Goal: Navigation & Orientation: Find specific page/section

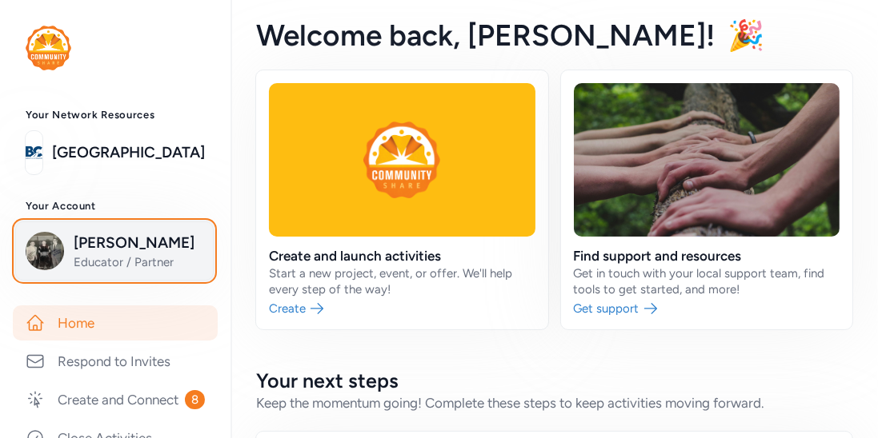
click at [181, 269] on span "Educator / Partner" at bounding box center [139, 262] width 130 height 16
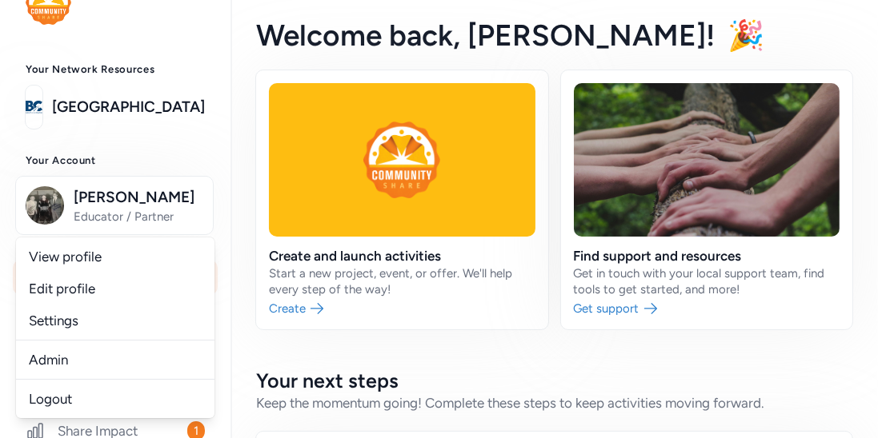
scroll to position [48, 0]
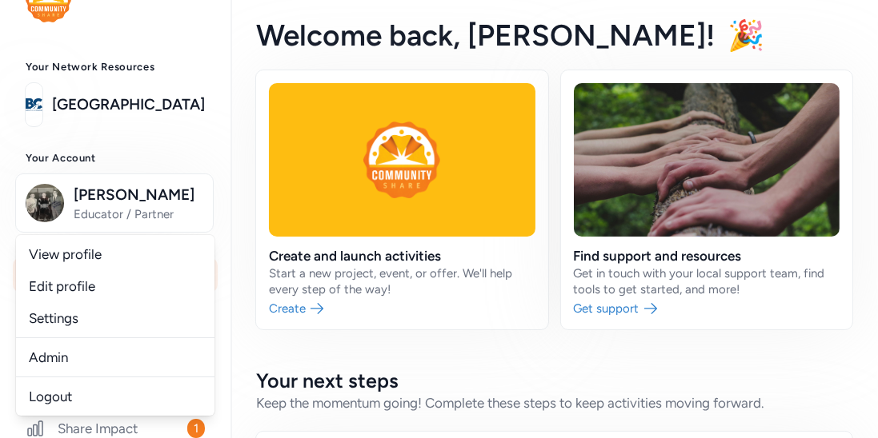
click at [81, 374] on div "Admin" at bounding box center [115, 357] width 198 height 39
click at [82, 364] on link "Admin" at bounding box center [115, 358] width 198 height 32
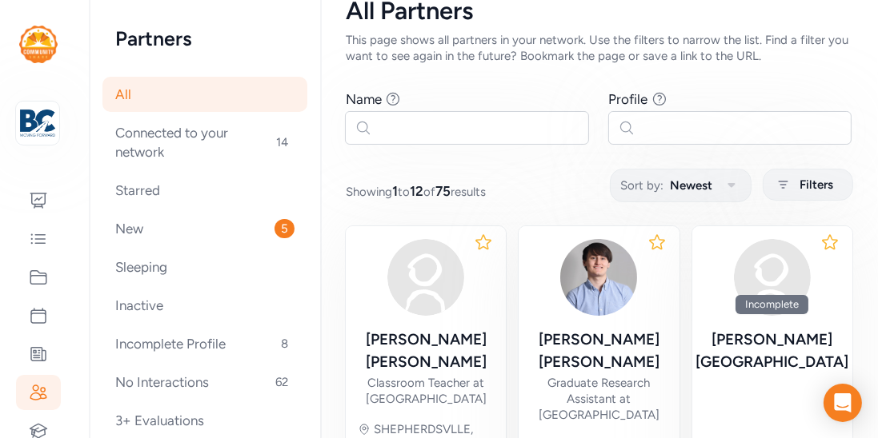
scroll to position [55, 0]
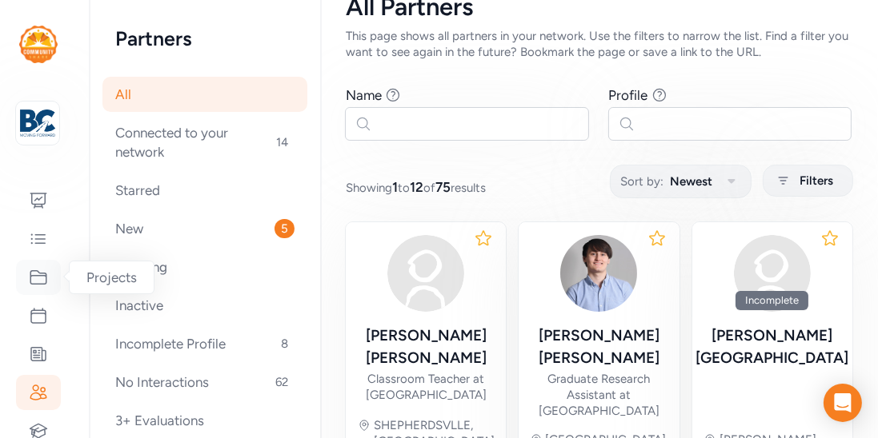
click at [35, 278] on icon at bounding box center [38, 277] width 19 height 19
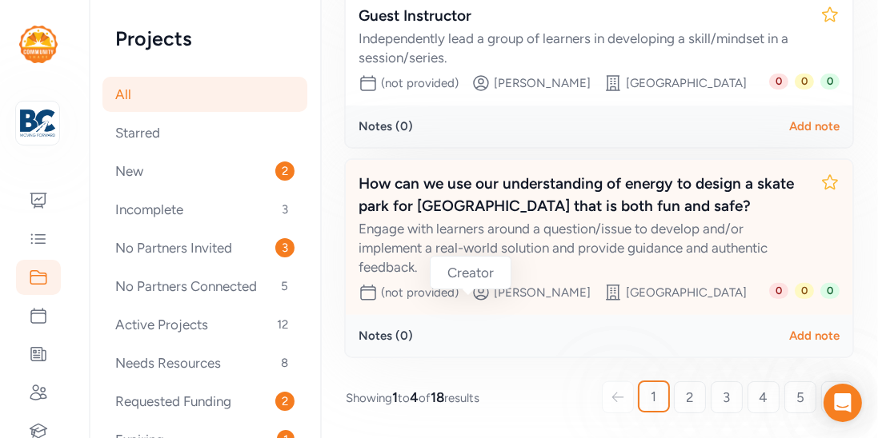
scroll to position [711, 0]
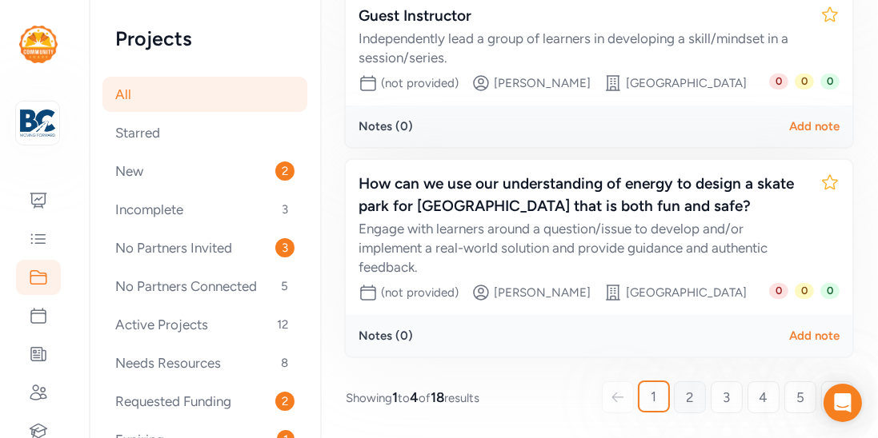
click at [681, 394] on link "2" at bounding box center [690, 398] width 32 height 32
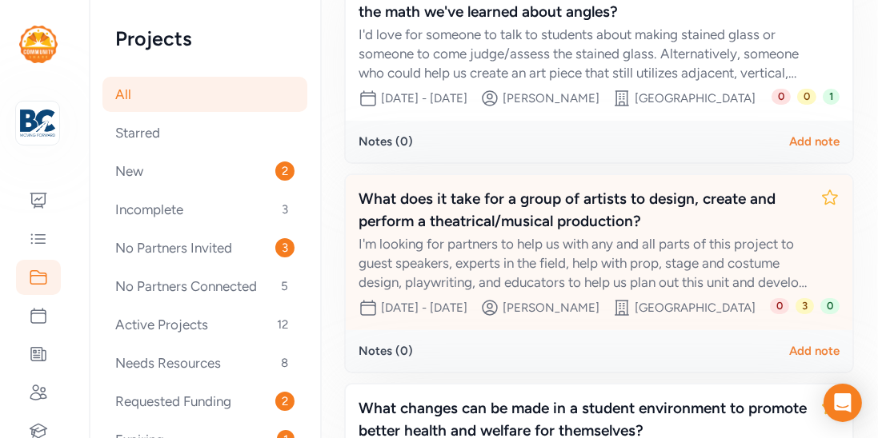
scroll to position [314, 0]
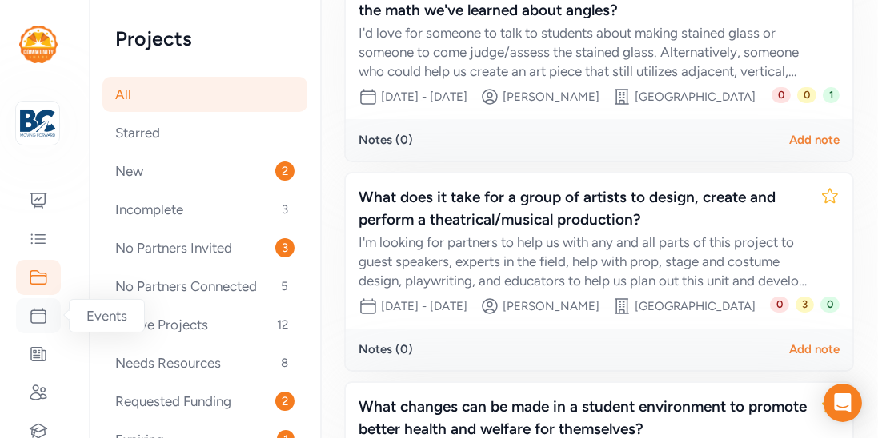
click at [36, 312] on icon at bounding box center [38, 315] width 19 height 19
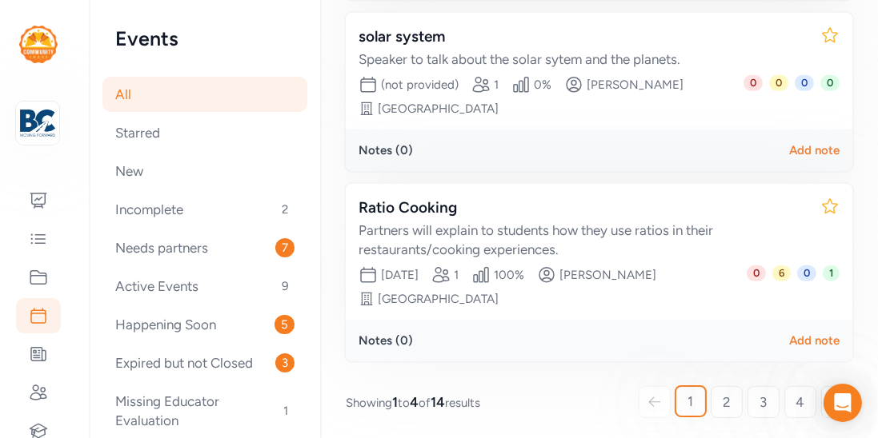
scroll to position [786, 0]
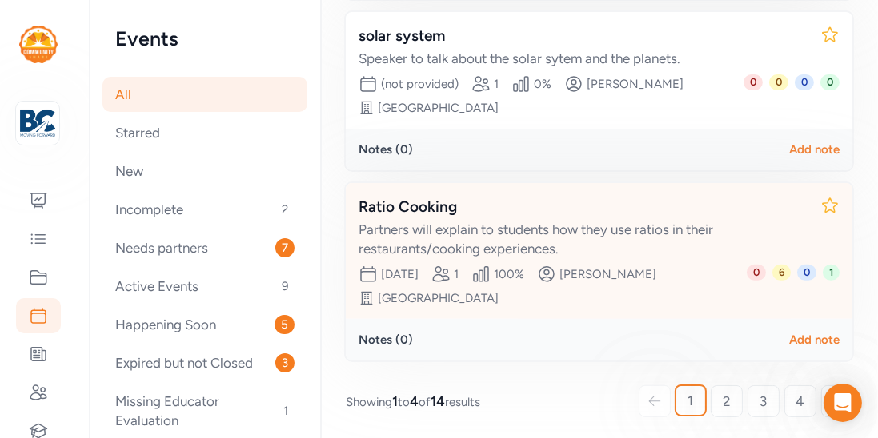
click at [584, 231] on div "Partners will explain to students how they use ratios in their restaurants/cook…" at bounding box center [582, 239] width 449 height 38
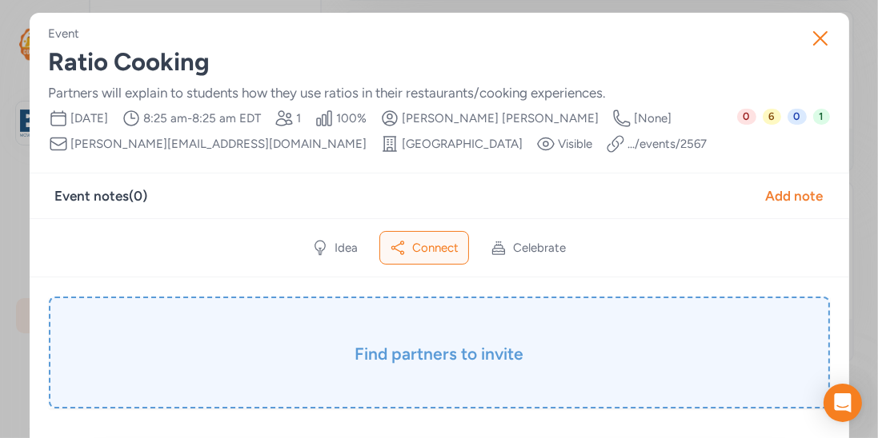
click at [437, 350] on h3 "Find partners to invite" at bounding box center [439, 354] width 701 height 22
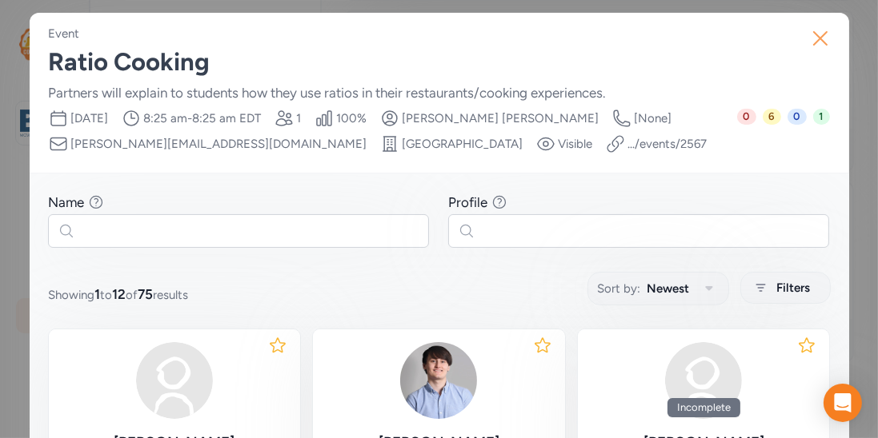
click at [825, 42] on icon "button" at bounding box center [820, 39] width 26 height 26
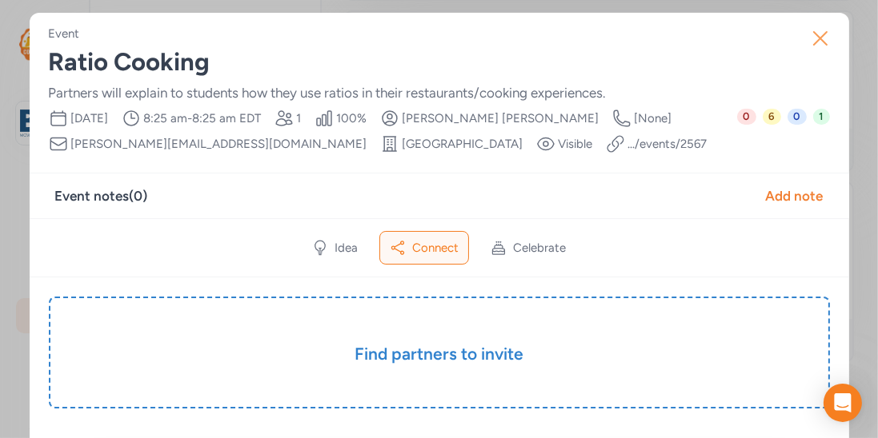
click at [816, 34] on icon "button" at bounding box center [820, 38] width 13 height 13
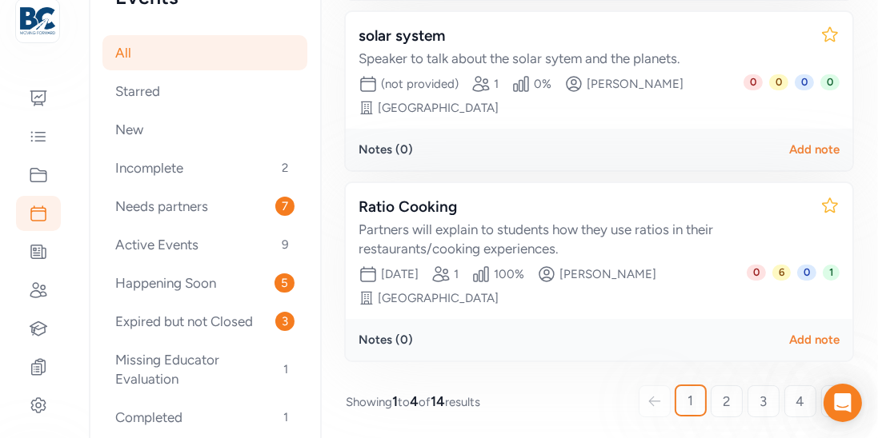
scroll to position [106, 0]
click at [44, 253] on icon at bounding box center [38, 248] width 19 height 19
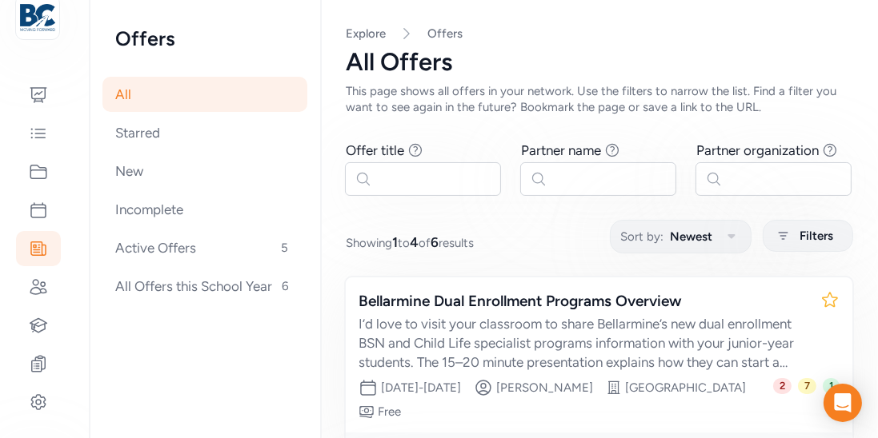
click at [586, 97] on div "This page shows all offers in your network. Use the filters to narrow the list.…" at bounding box center [599, 99] width 506 height 32
